Goal: Transaction & Acquisition: Purchase product/service

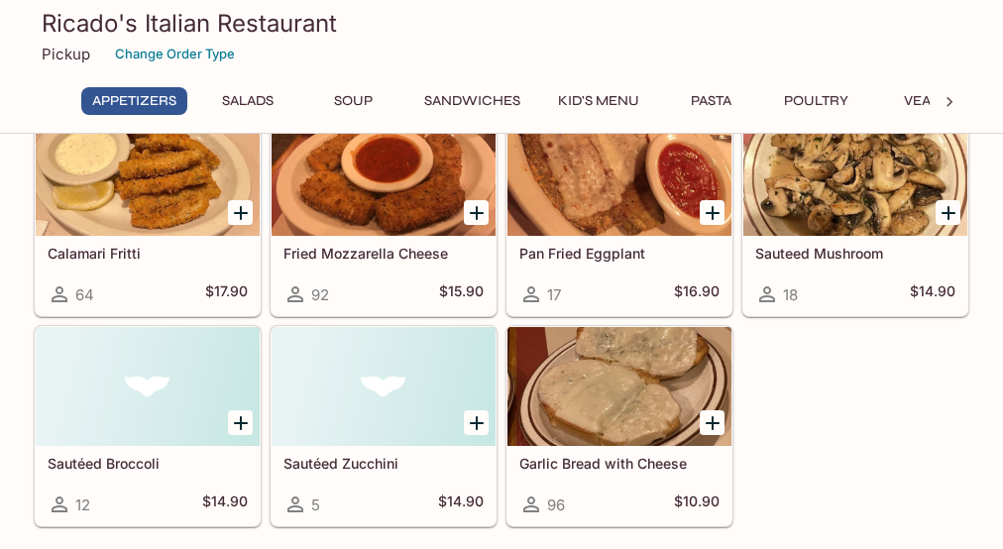
scroll to position [198, 0]
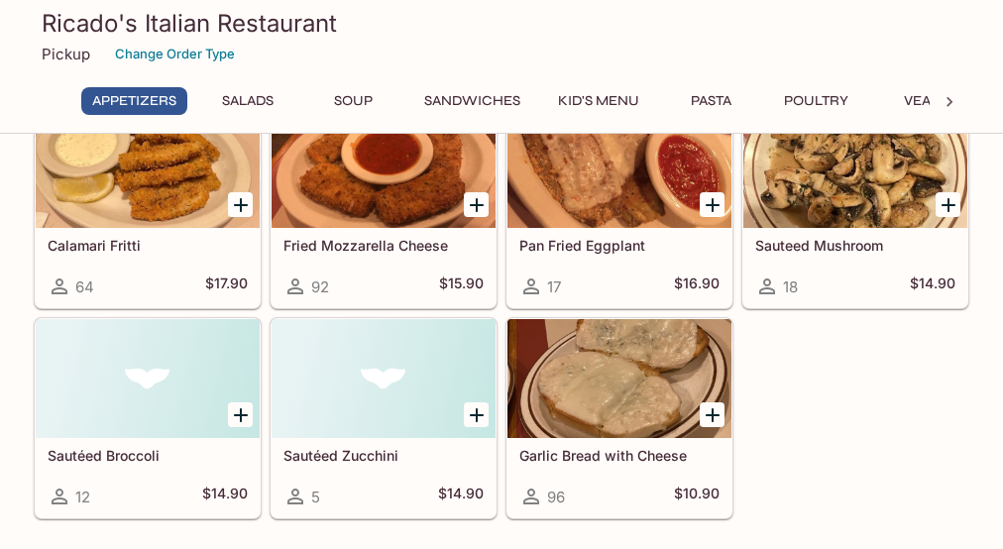
click at [584, 354] on div at bounding box center [620, 378] width 224 height 119
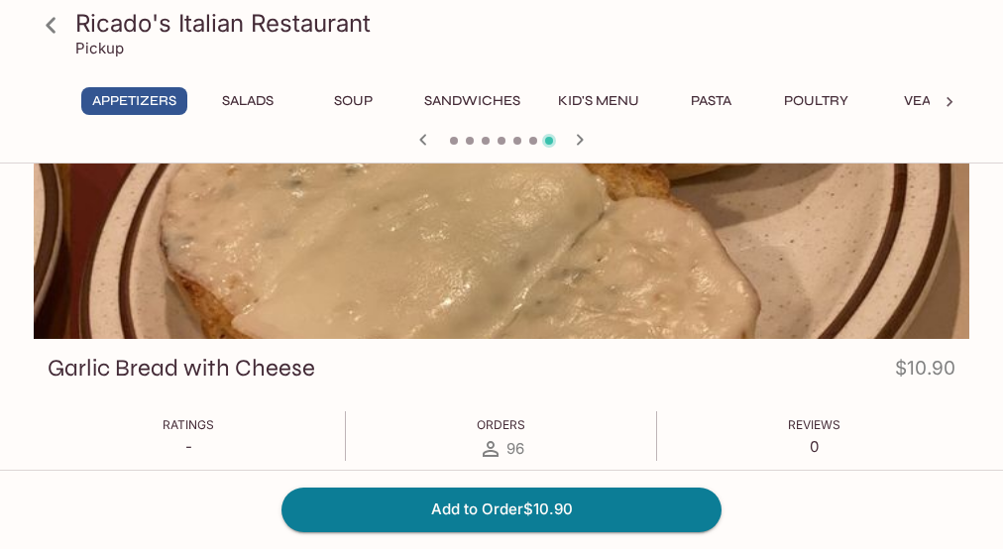
scroll to position [171, 0]
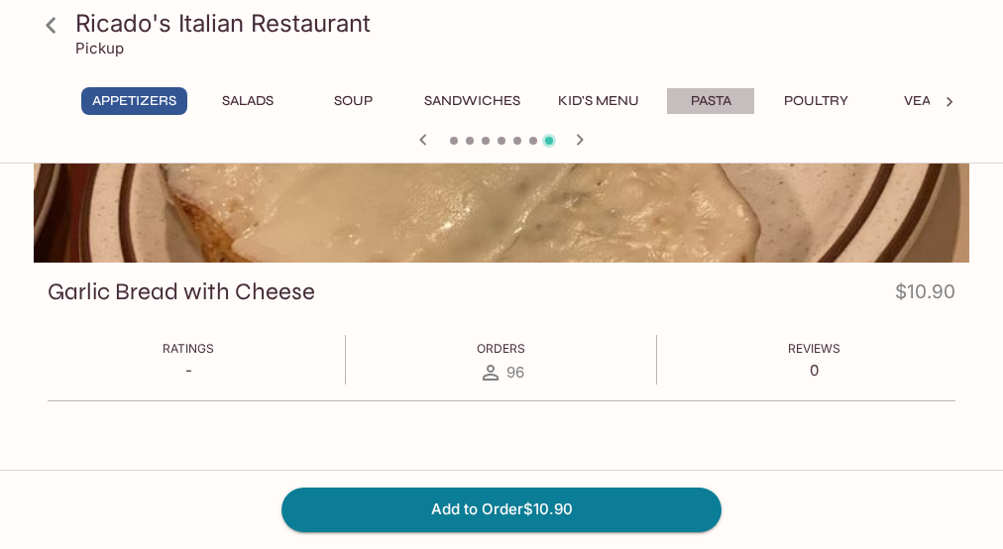
click at [728, 101] on button "Pasta" at bounding box center [710, 101] width 89 height 28
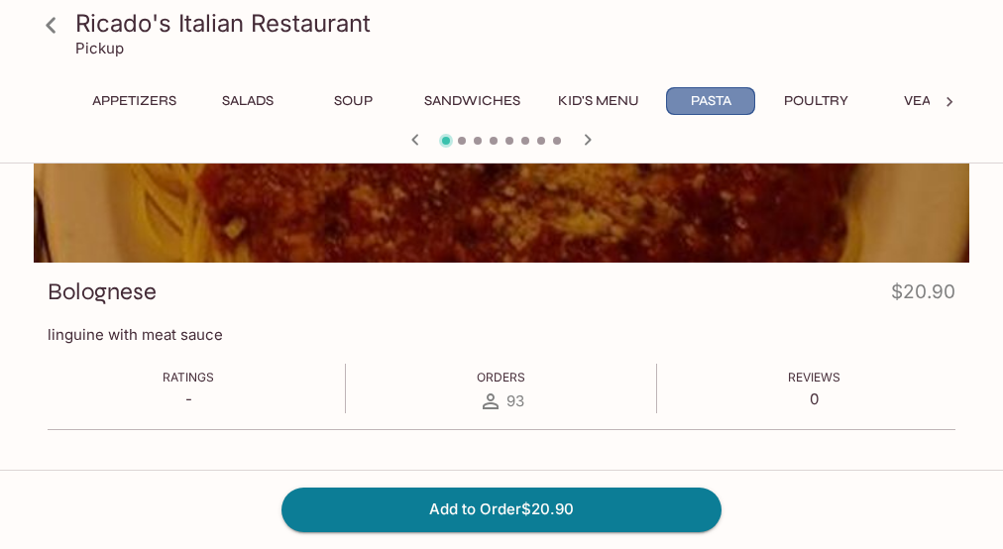
click at [682, 96] on button "Pasta" at bounding box center [710, 101] width 89 height 28
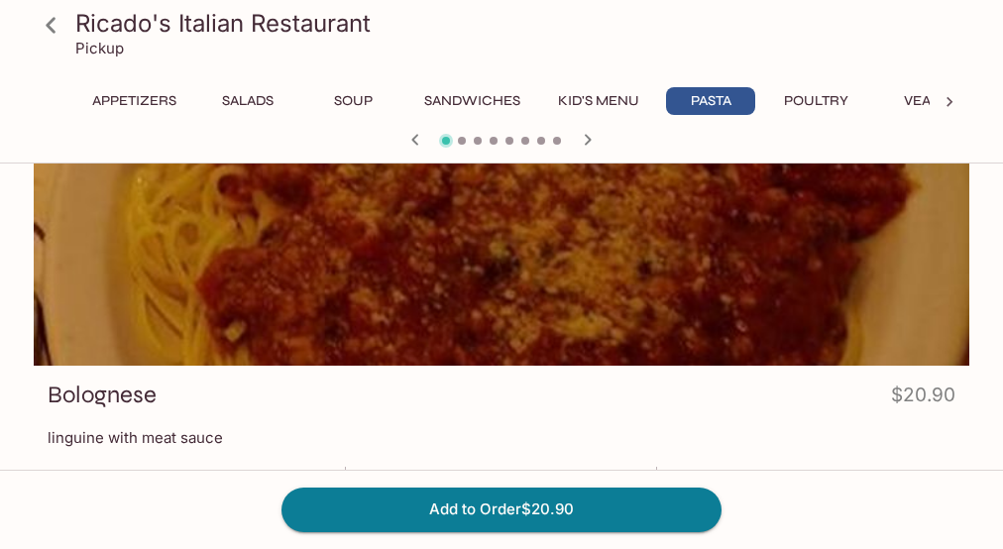
scroll to position [0, 0]
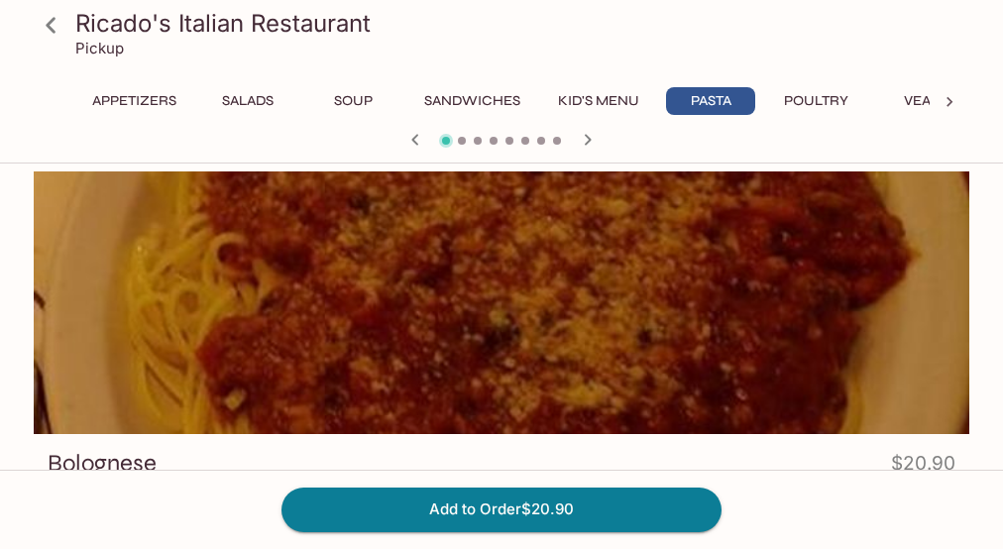
click at [579, 135] on icon "button" at bounding box center [588, 140] width 24 height 24
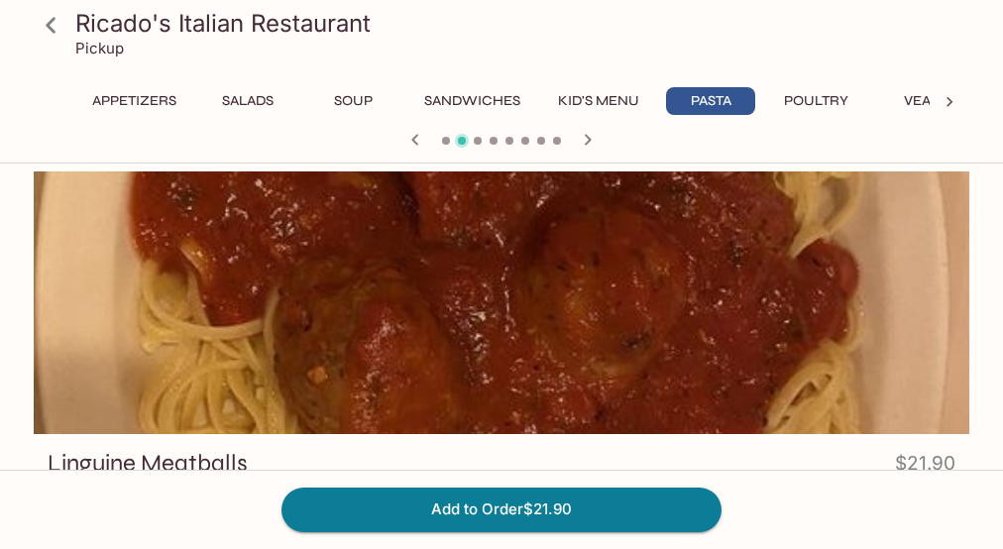
click at [579, 135] on icon "button" at bounding box center [588, 140] width 24 height 24
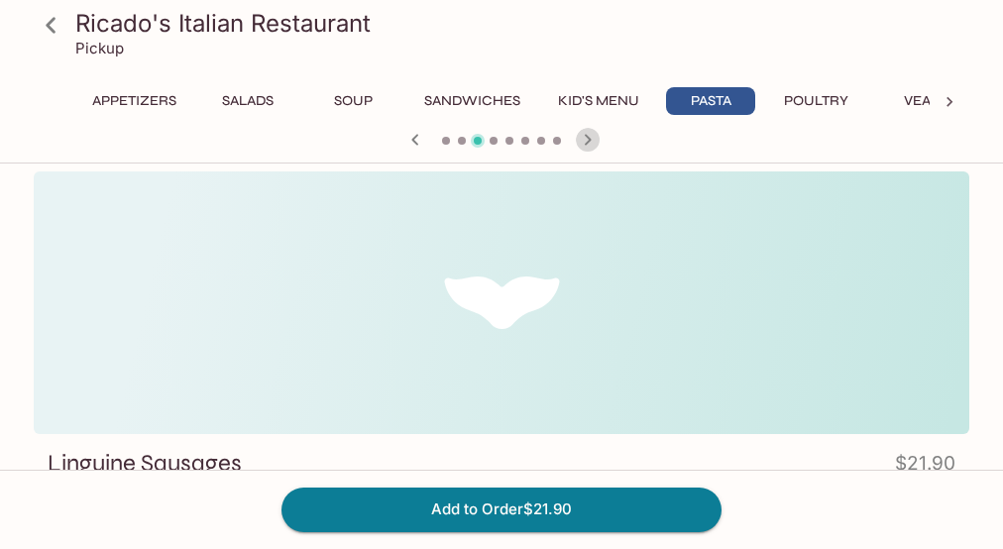
click at [579, 135] on icon "button" at bounding box center [588, 140] width 24 height 24
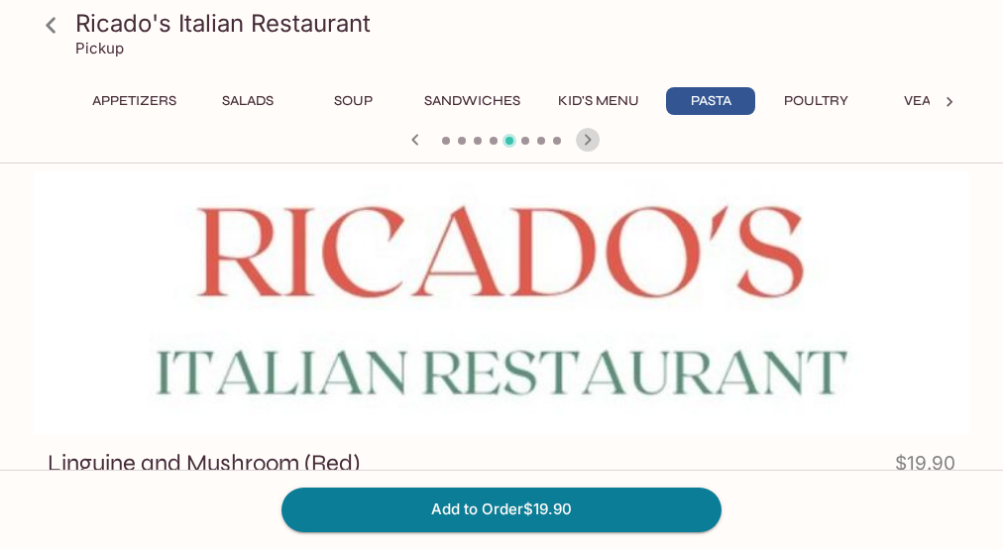
click at [579, 135] on icon "button" at bounding box center [588, 140] width 24 height 24
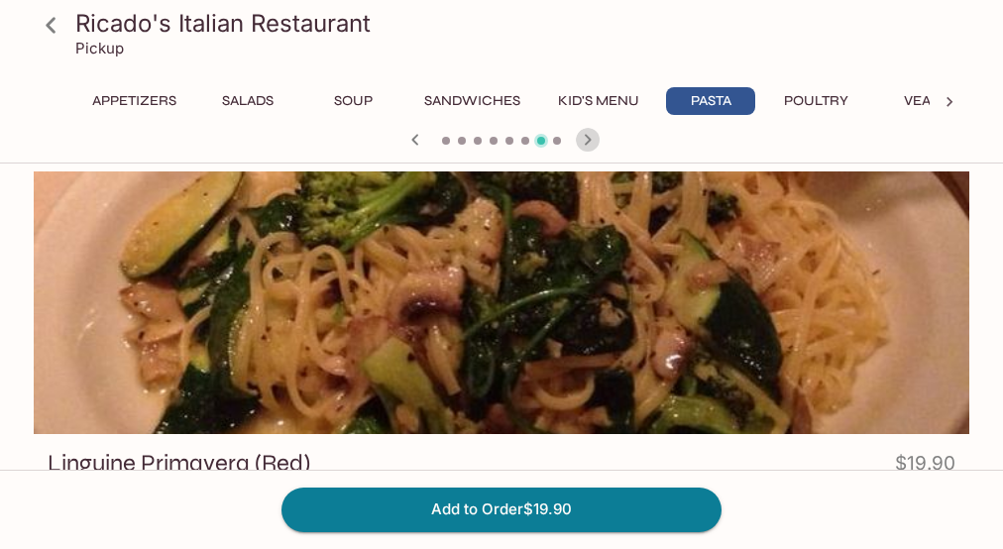
click at [579, 135] on icon "button" at bounding box center [588, 140] width 24 height 24
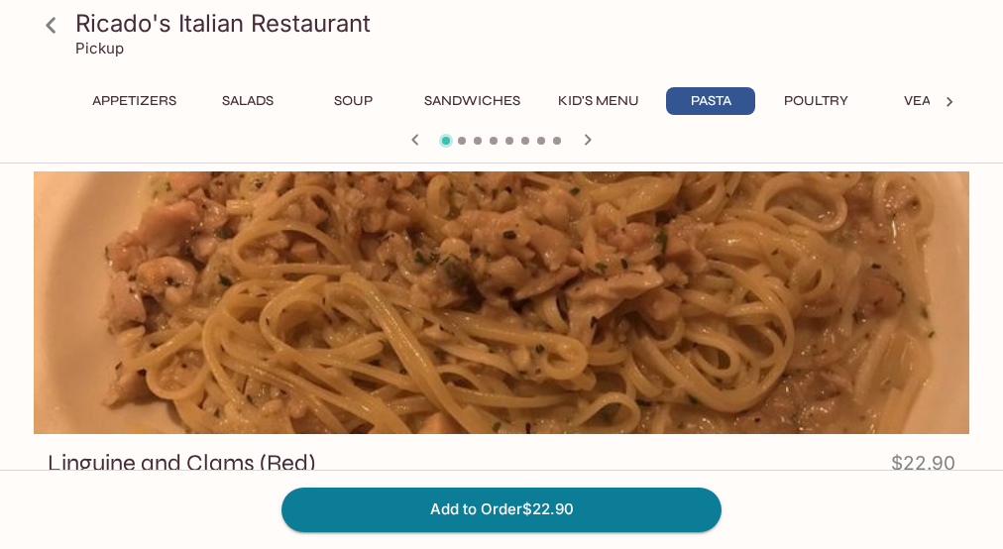
click at [579, 135] on icon "button" at bounding box center [588, 140] width 24 height 24
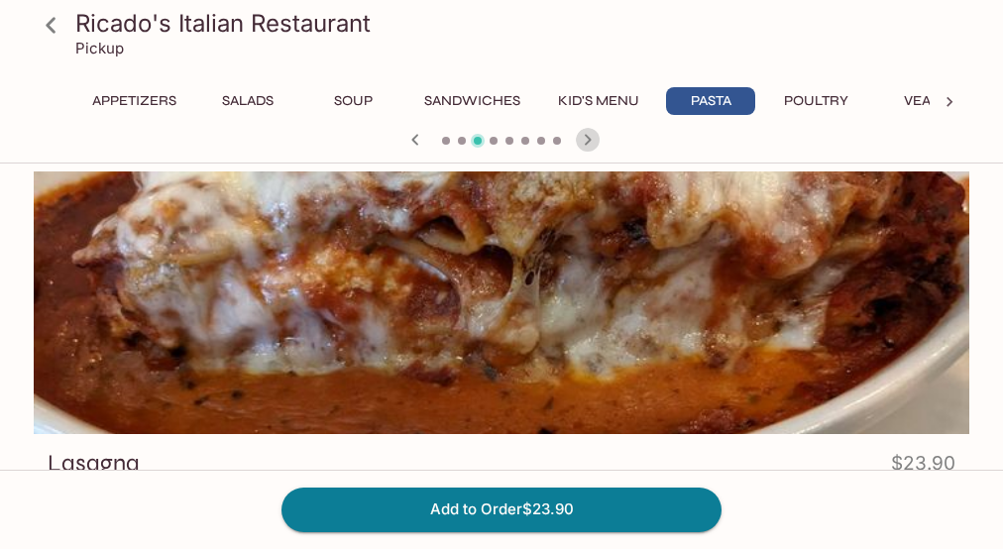
click at [579, 135] on icon "button" at bounding box center [588, 140] width 24 height 24
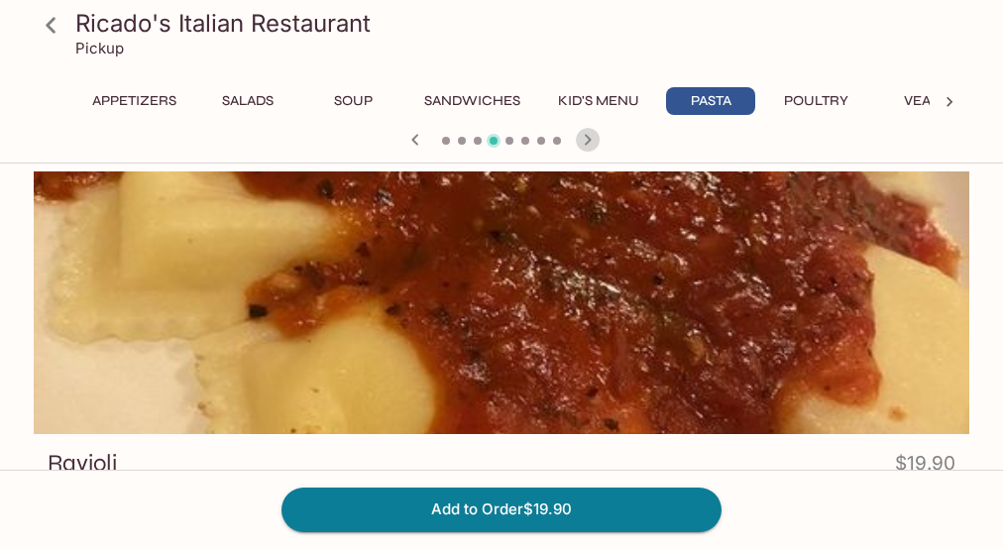
click at [579, 135] on icon "button" at bounding box center [588, 140] width 24 height 24
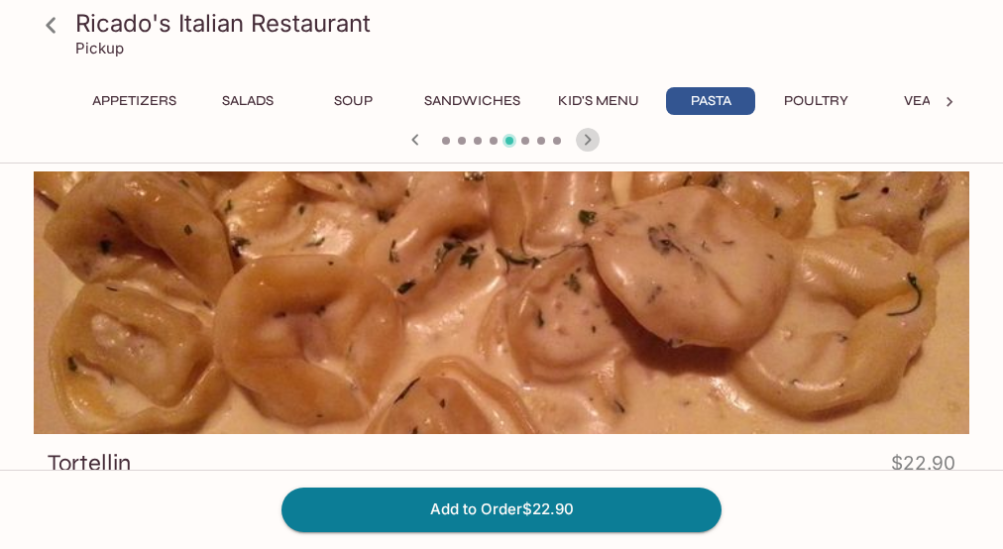
click at [579, 135] on icon "button" at bounding box center [588, 140] width 24 height 24
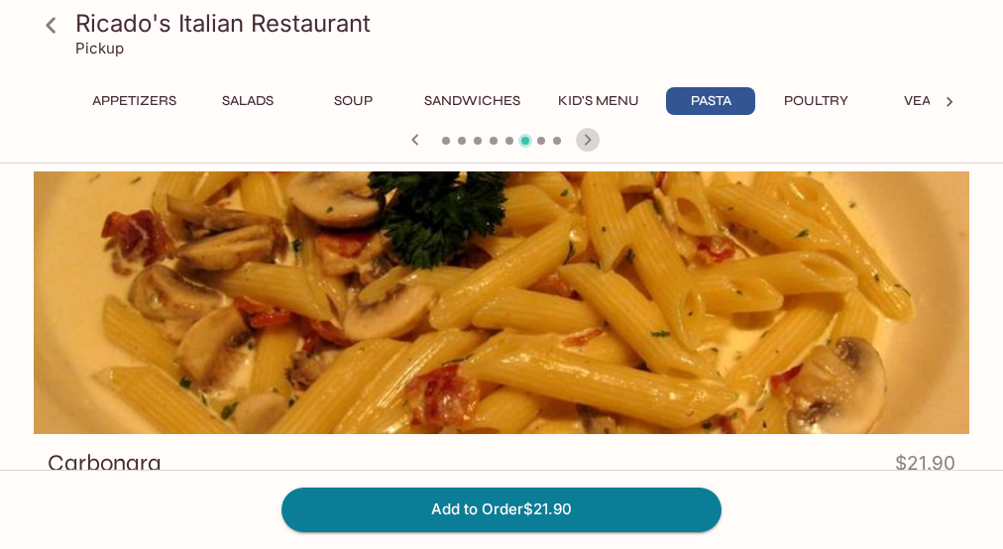
click at [579, 135] on icon "button" at bounding box center [588, 140] width 24 height 24
